Goal: Information Seeking & Learning: Learn about a topic

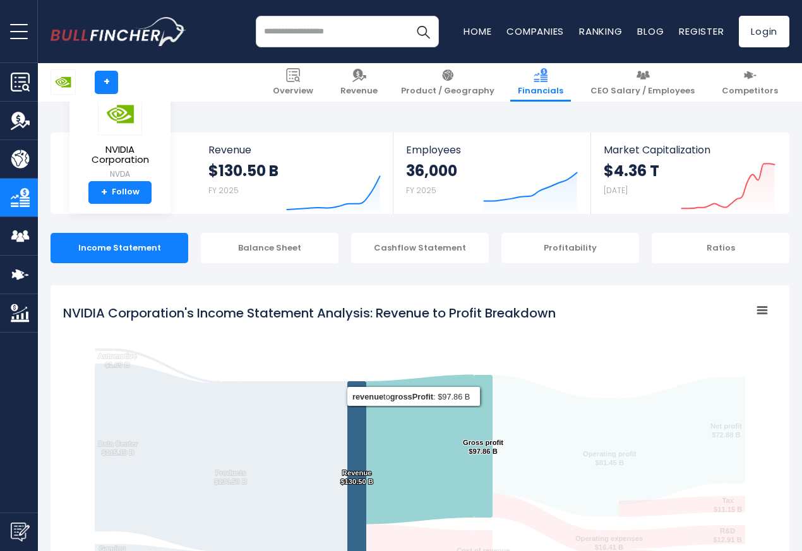
scroll to position [683, 0]
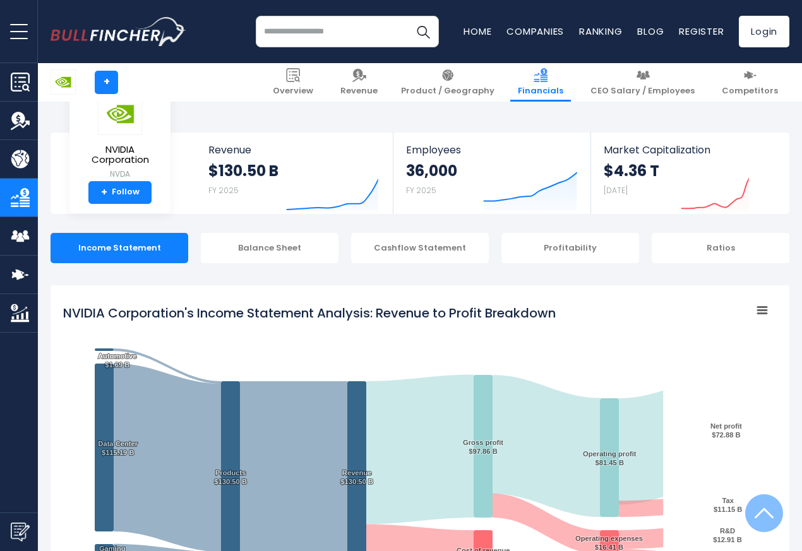
scroll to position [683, 0]
